Goal: Find contact information: Find contact information

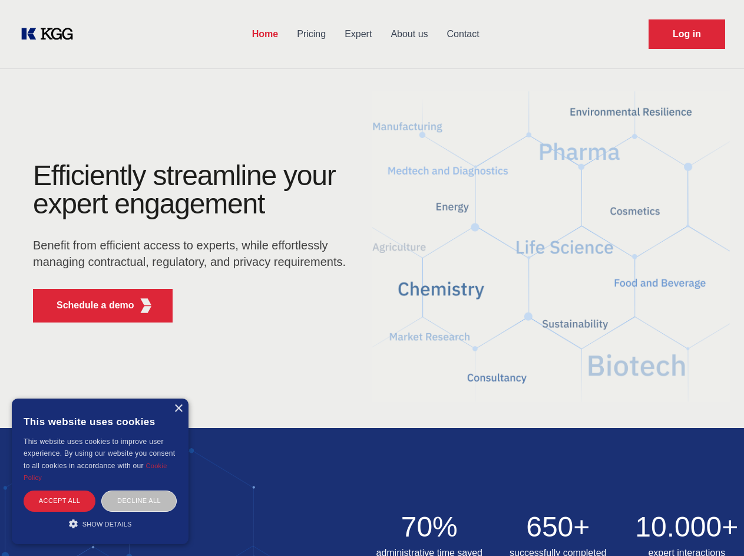
click at [372, 278] on div "Efficiently streamline your expert engagement Benefit from efficient access to …" at bounding box center [193, 247] width 358 height 170
click at [88, 305] on p "Schedule a demo" at bounding box center [96, 305] width 78 height 14
click at [178, 408] on div "×" at bounding box center [178, 408] width 9 height 9
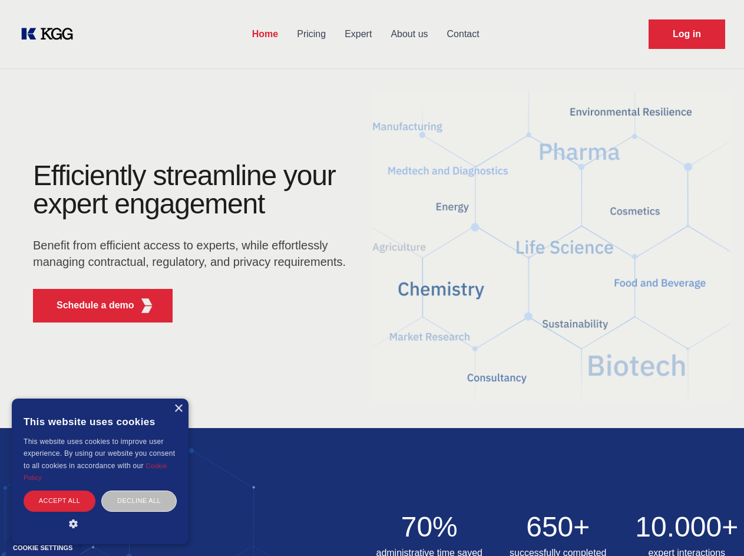
click at [60, 500] on div "Accept all" at bounding box center [60, 500] width 72 height 21
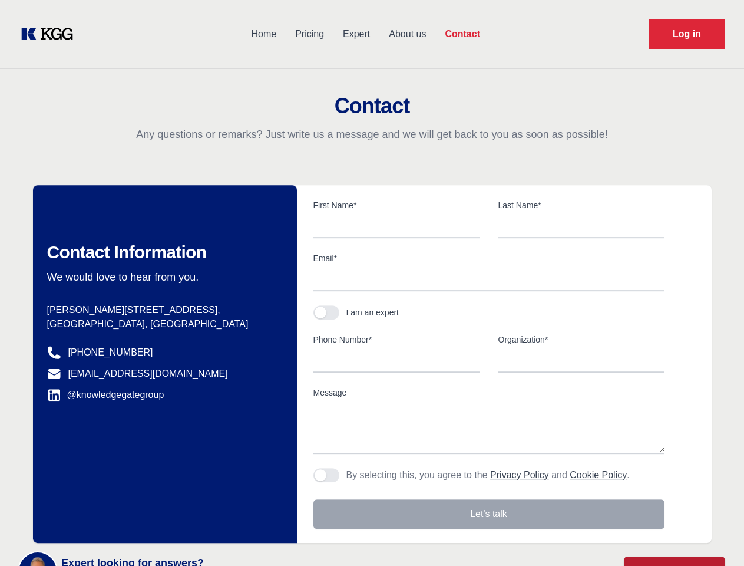
click at [139, 500] on div "Contact Information We would love to hear from you. Postal address [PERSON_NAME…" at bounding box center [165, 364] width 264 height 358
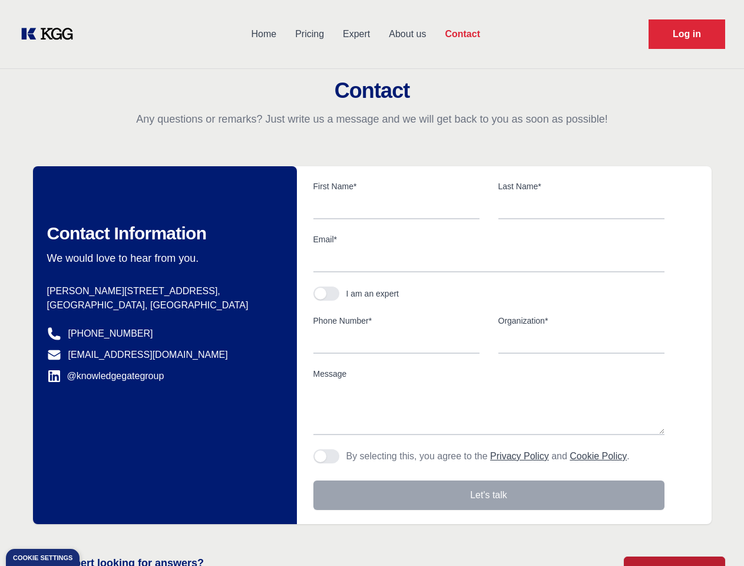
click at [100, 523] on main "Contact Any questions or remarks? Just write us a message and we will get back …" at bounding box center [372, 307] width 744 height 614
